Goal: Go to known website: Access a specific website the user already knows

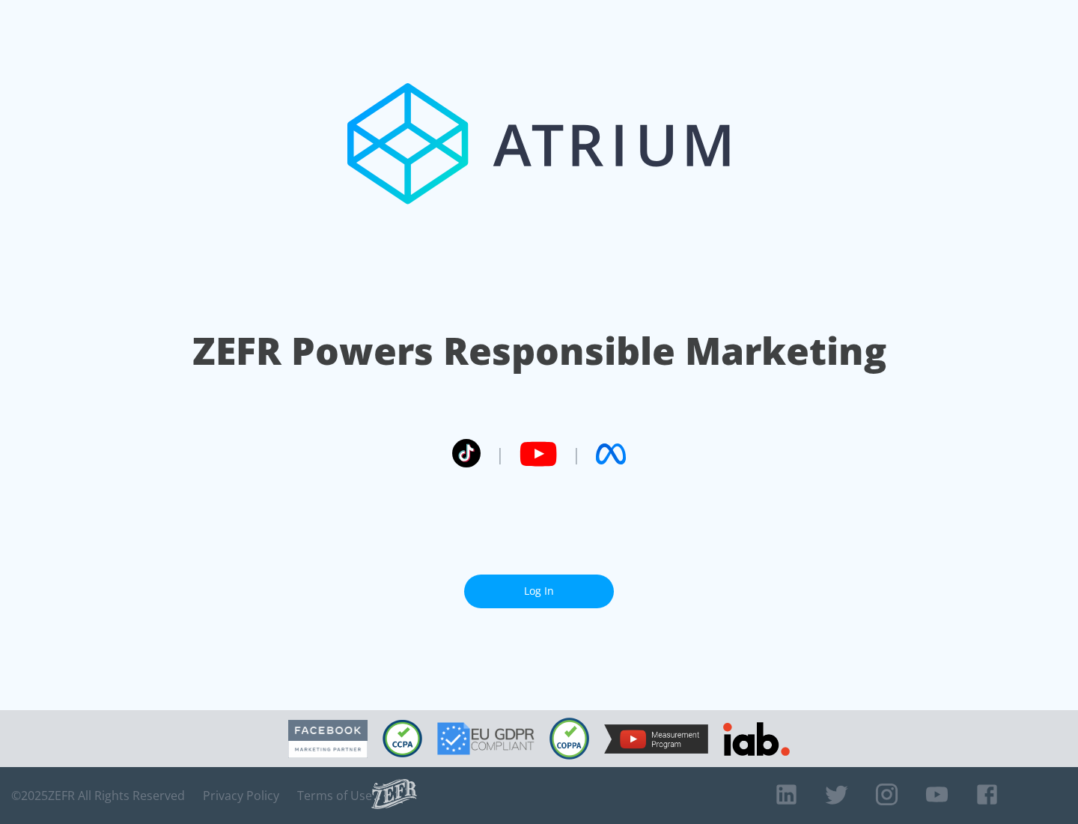
click at [539, 591] on link "Log In" at bounding box center [539, 591] width 150 height 34
